Goal: Information Seeking & Learning: Learn about a topic

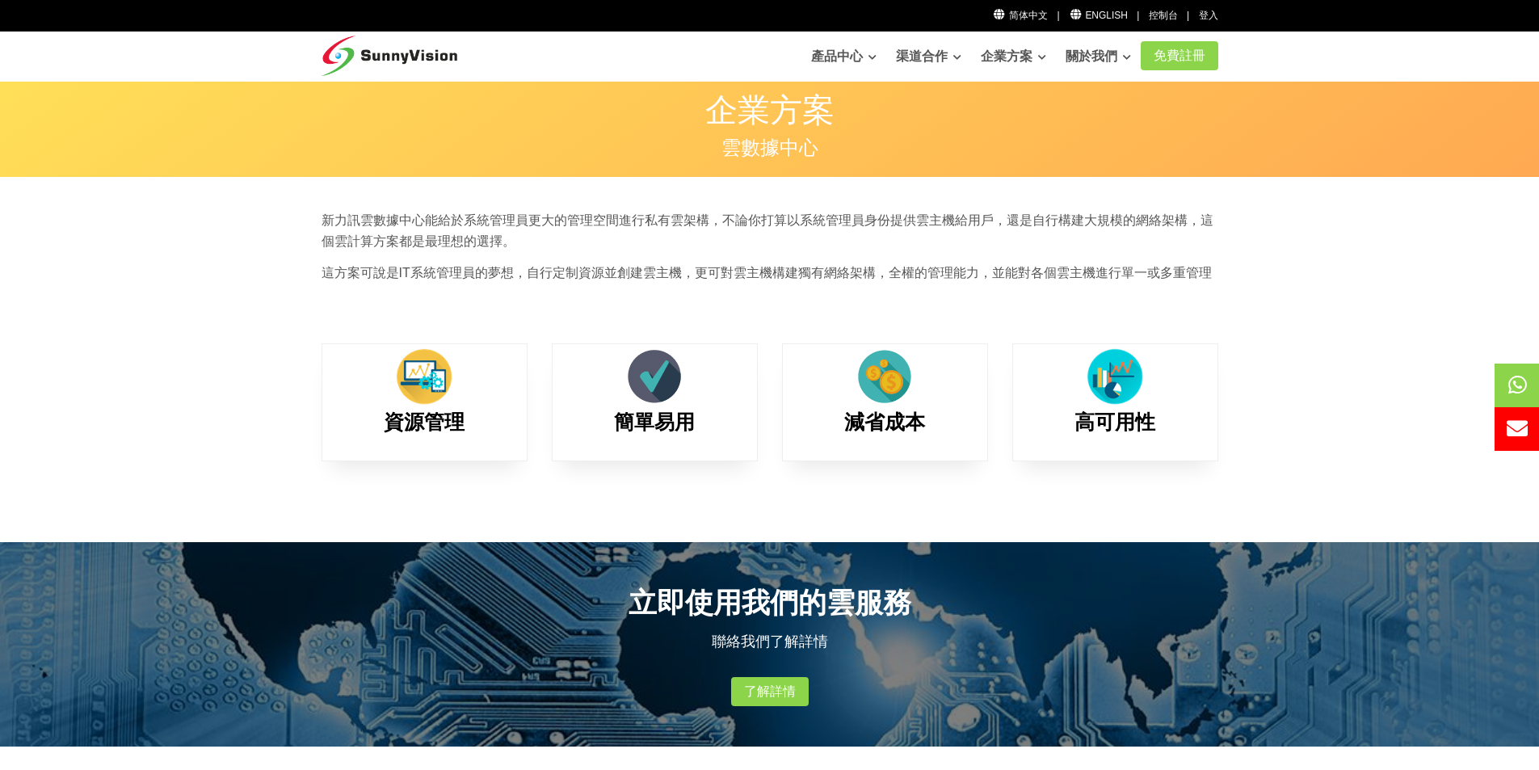
click at [736, 259] on div "新力訊雲數據中心能給於系統管理員更大的管理空間進行私有雲架構，不論你打算以系統管理員身份提供雲主機給用戶，還是自行構建大規模的網絡架構，這個雲計算方案都是最理…" at bounding box center [769, 252] width 921 height 85
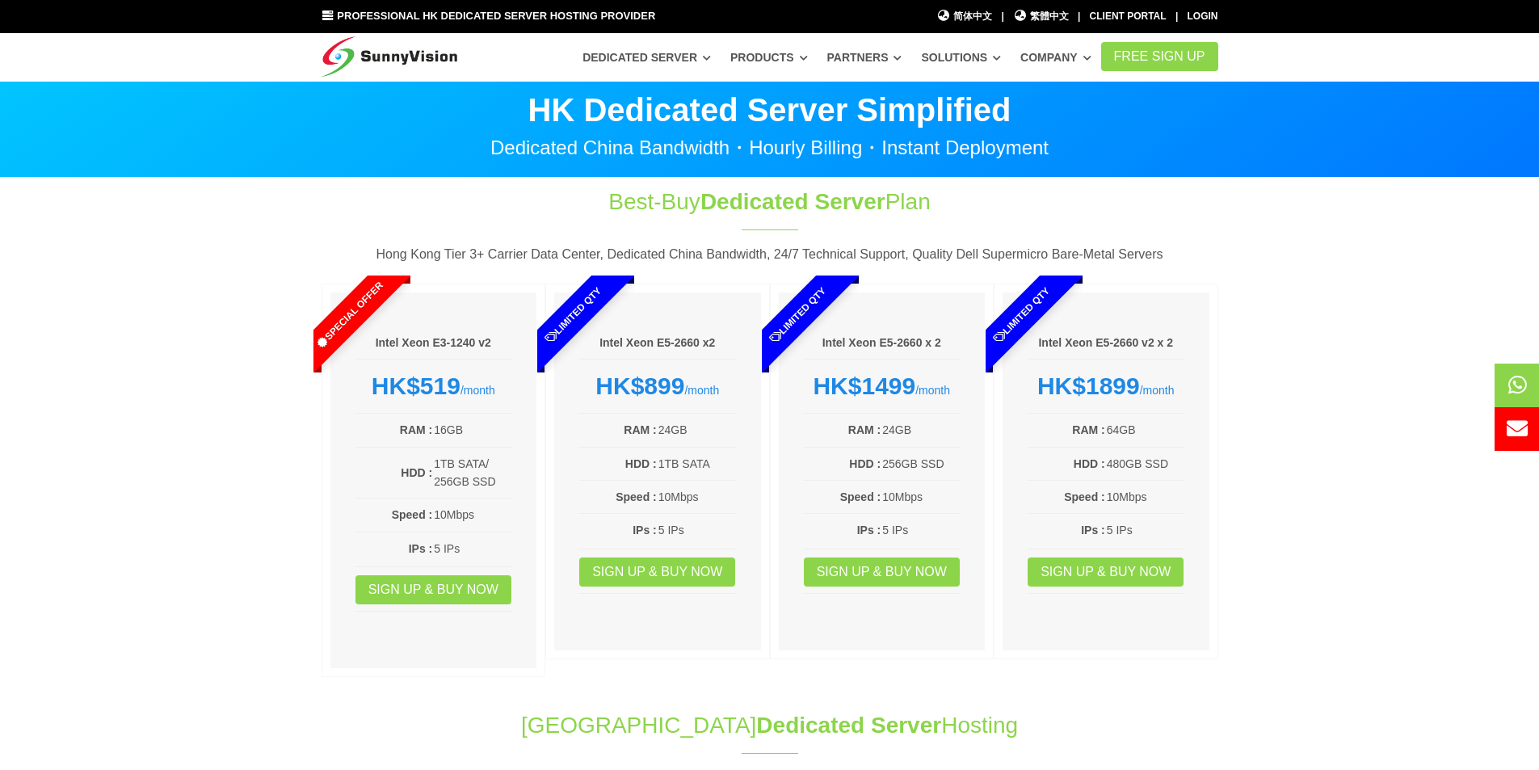
click at [145, 475] on section "Best-Buy Dedicated Server Plan Hong Kong Tier 3+ Carrier Data Center, Dedicated…" at bounding box center [769, 435] width 1539 height 515
